Goal: Navigation & Orientation: Find specific page/section

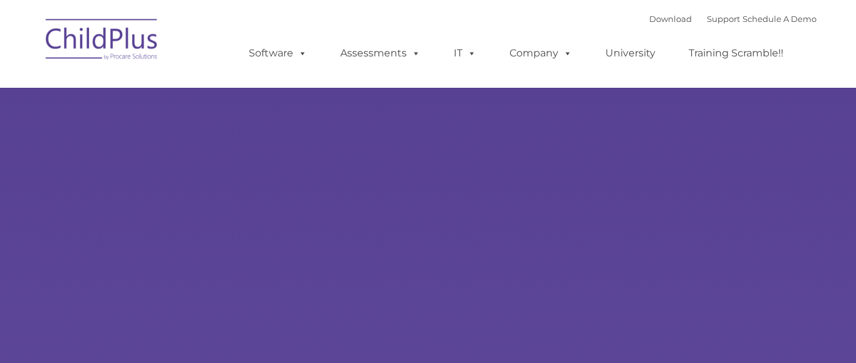
type input ""
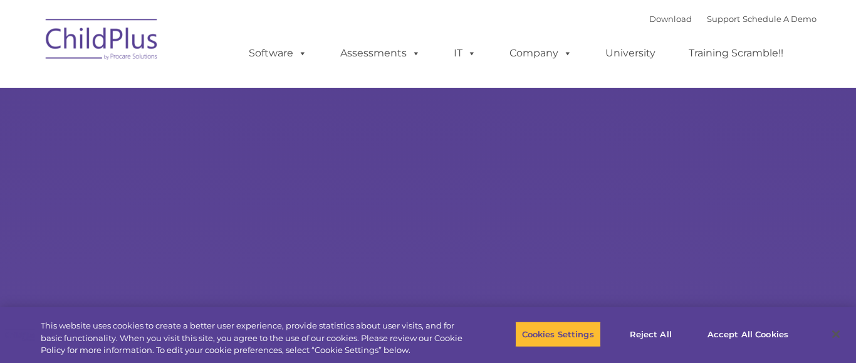
select select "MEDIUM"
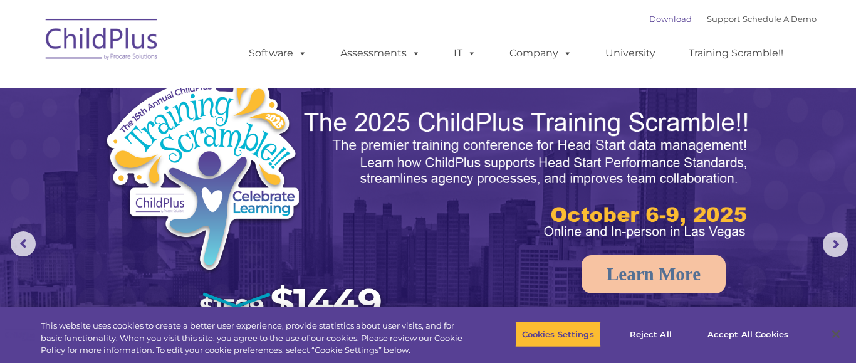
click at [649, 19] on link "Download" at bounding box center [670, 19] width 43 height 10
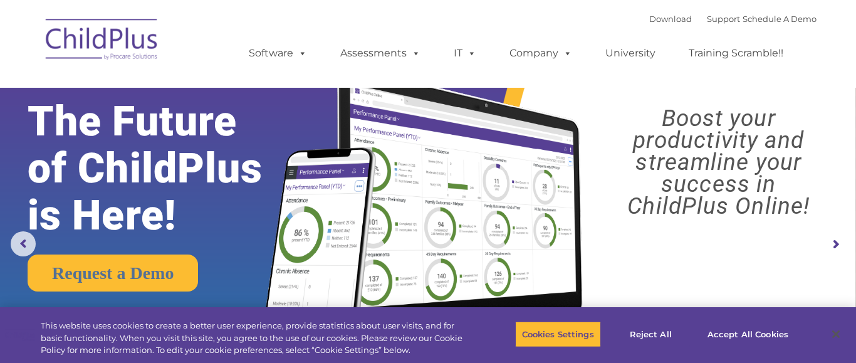
click at [829, 239] on rs-arrow at bounding box center [835, 244] width 25 height 25
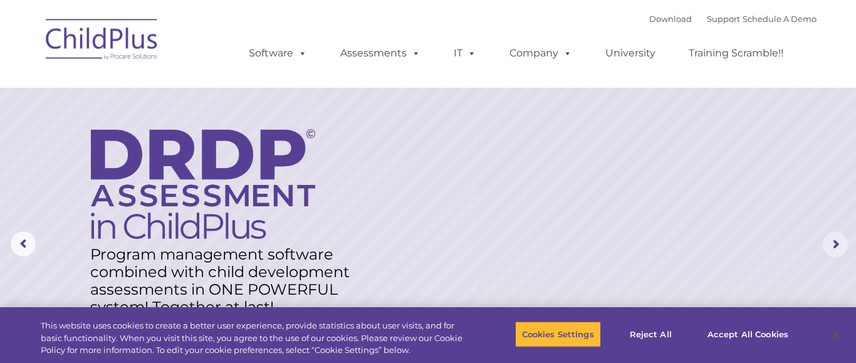
click at [829, 239] on rs-arrow at bounding box center [835, 244] width 25 height 25
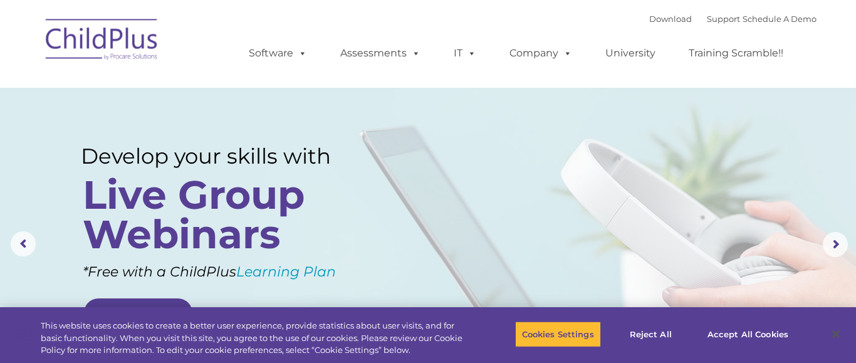
click at [82, 44] on img at bounding box center [101, 41] width 125 height 63
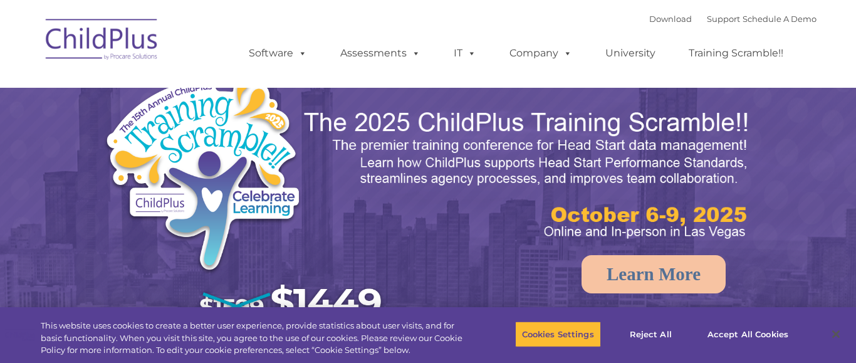
select select "MEDIUM"
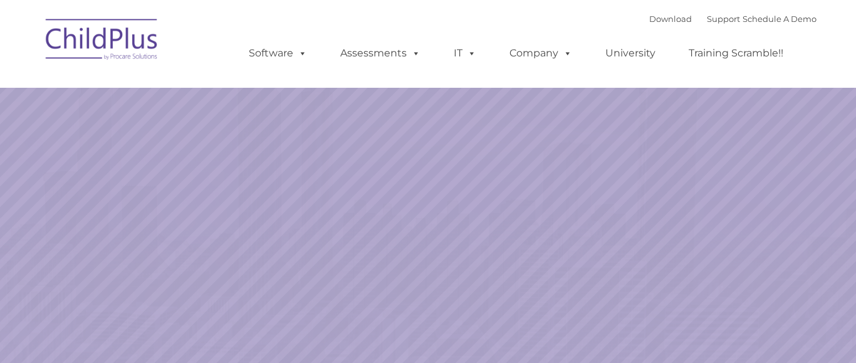
select select "MEDIUM"
